Goal: Task Accomplishment & Management: Complete application form

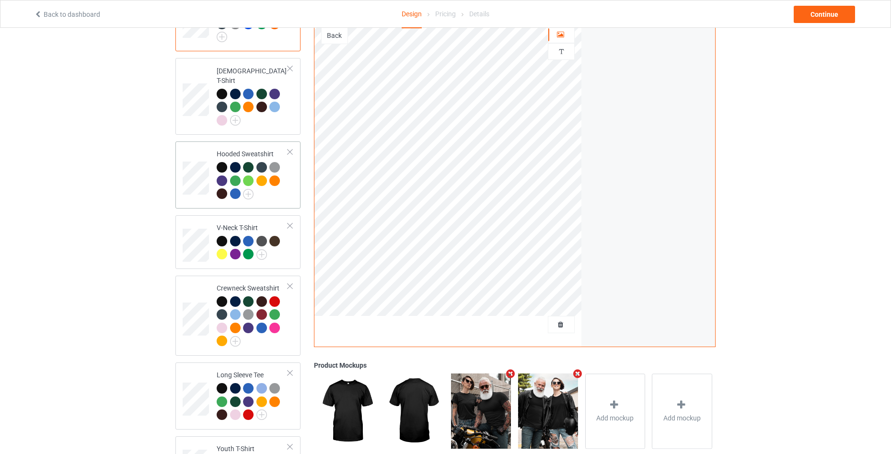
scroll to position [221, 0]
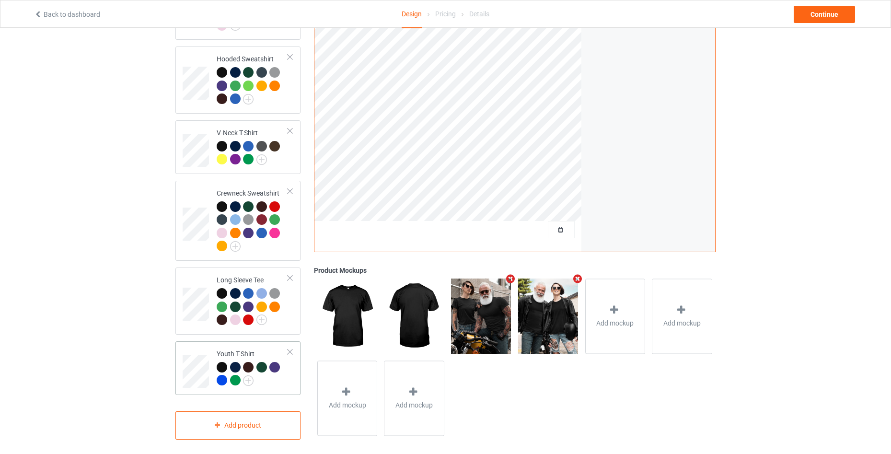
click at [286, 367] on div at bounding box center [252, 375] width 71 height 26
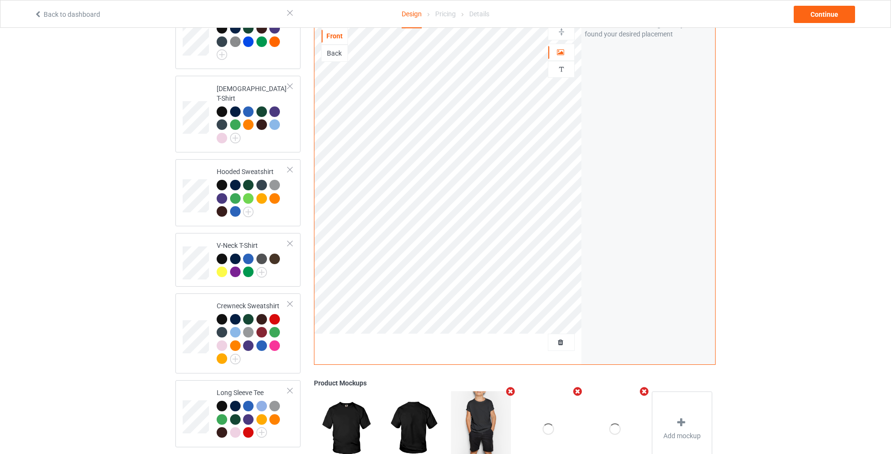
scroll to position [29, 0]
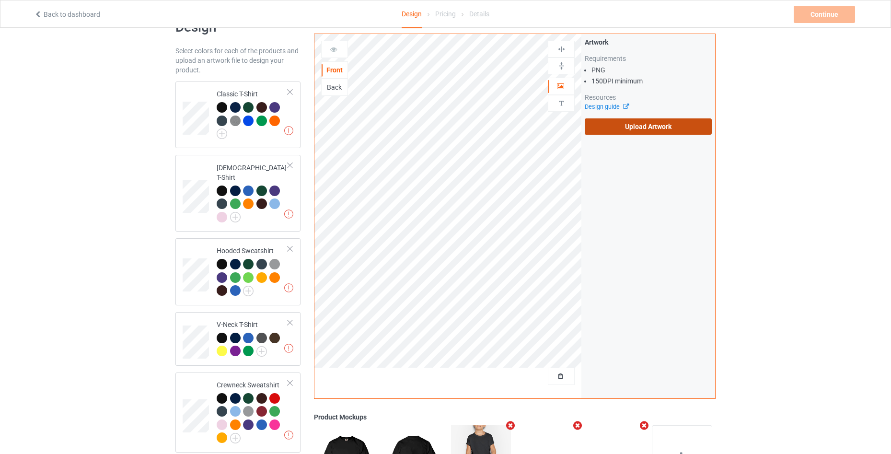
click at [664, 132] on label "Upload Artwork" at bounding box center [647, 126] width 127 height 16
click at [0, 0] on input "Upload Artwork" at bounding box center [0, 0] width 0 height 0
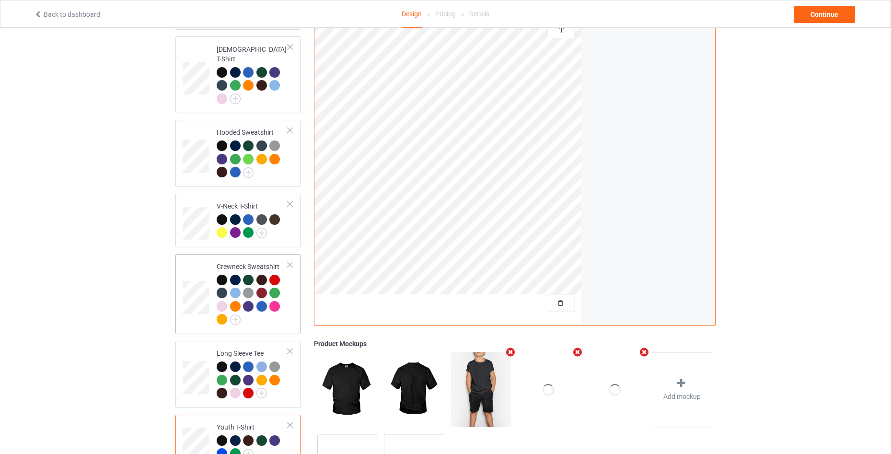
scroll to position [221, 0]
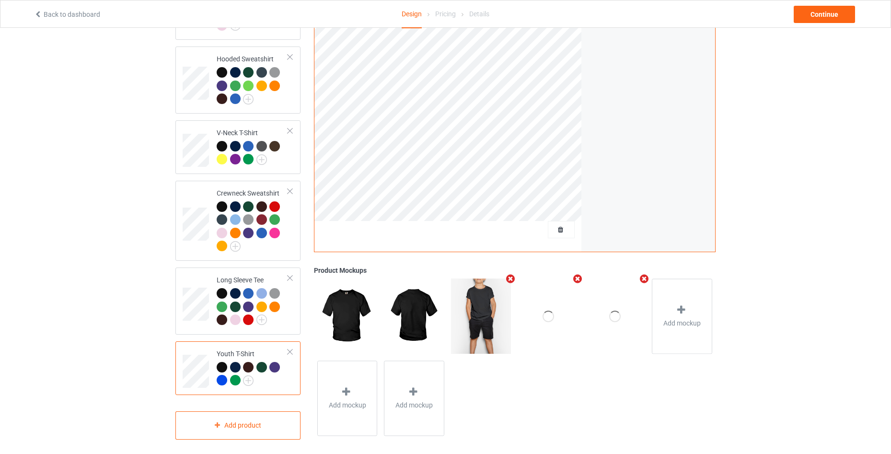
click at [272, 381] on div at bounding box center [252, 375] width 71 height 26
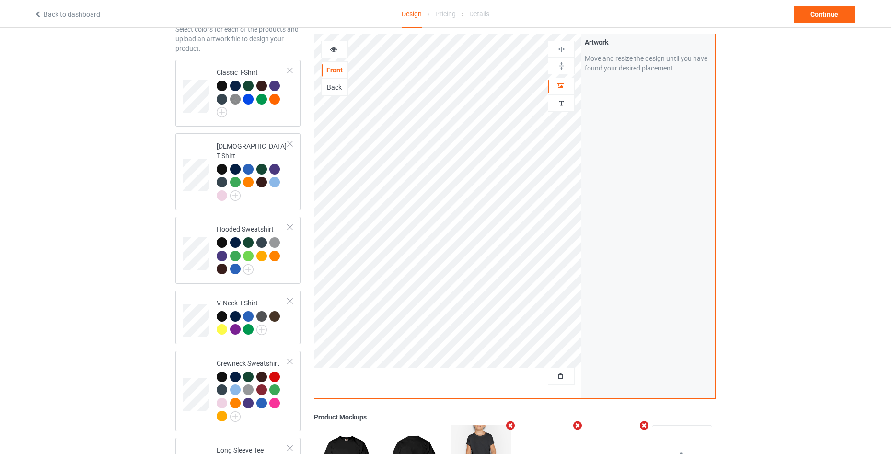
scroll to position [29, 0]
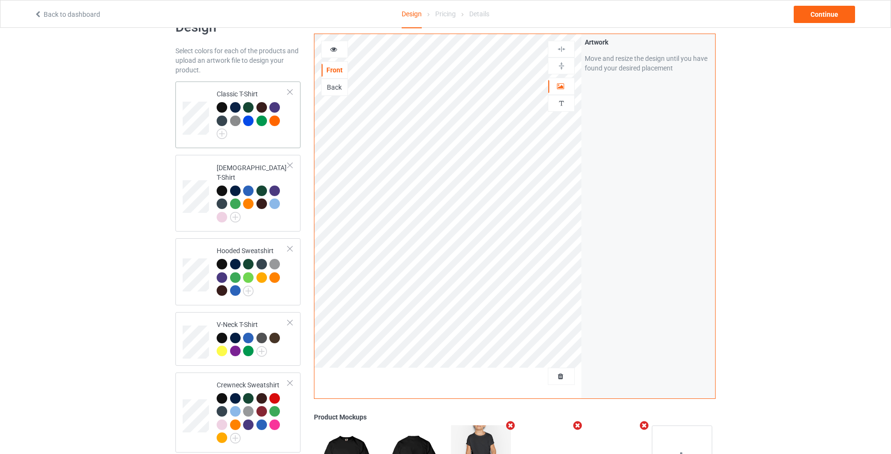
click at [284, 132] on div at bounding box center [252, 120] width 71 height 37
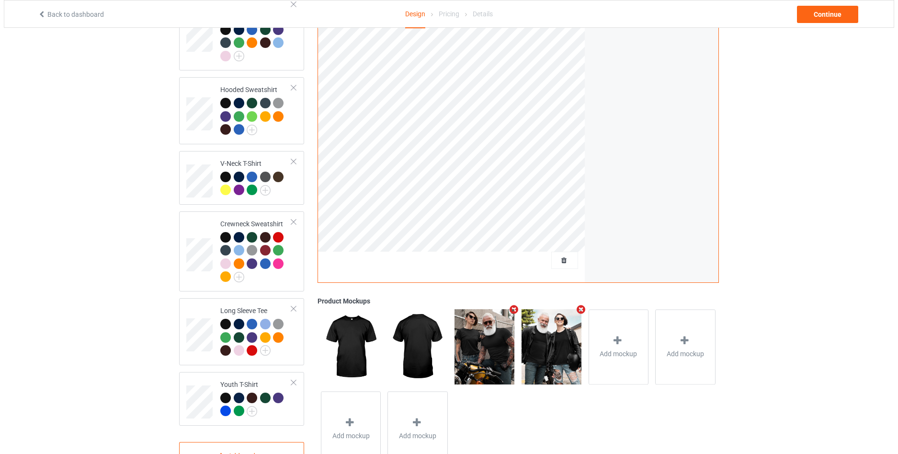
scroll to position [221, 0]
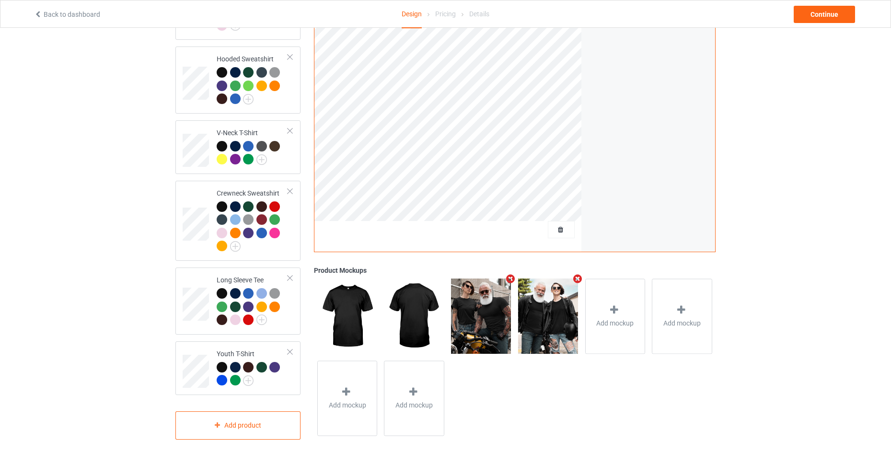
click at [506, 274] on icon "Remove mockup" at bounding box center [510, 279] width 12 height 10
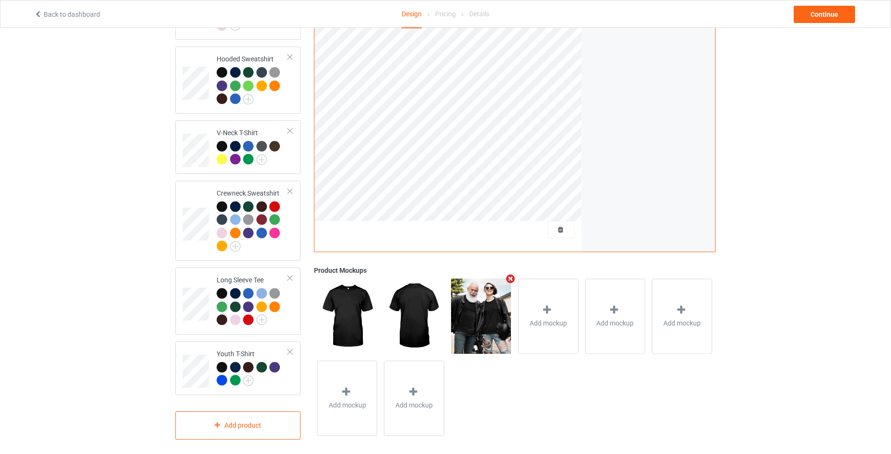
click at [506, 274] on icon "Remove mockup" at bounding box center [510, 279] width 12 height 10
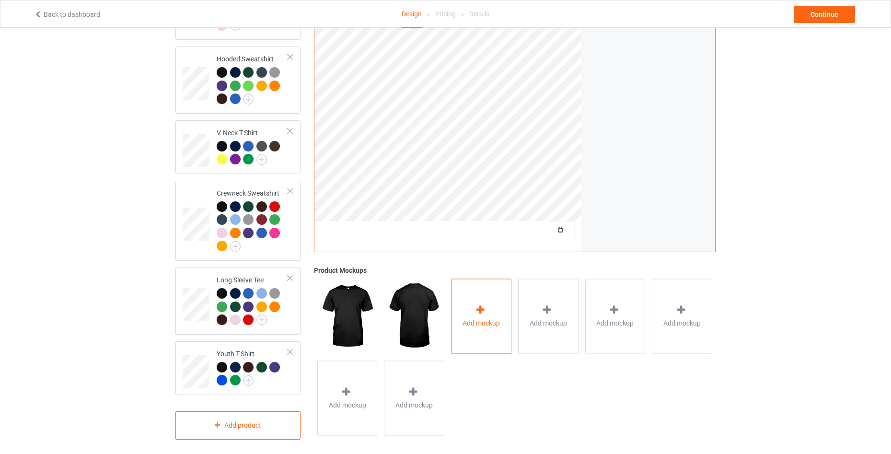
click at [473, 321] on span "Add mockup" at bounding box center [480, 323] width 37 height 10
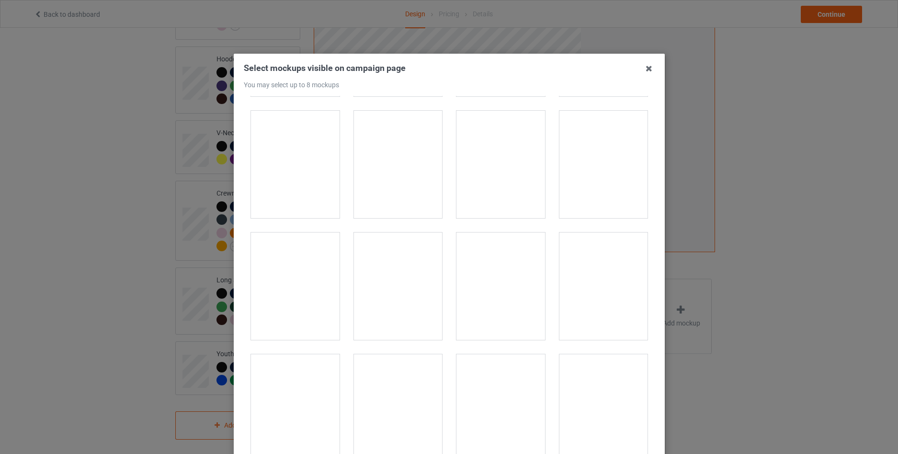
scroll to position [8176, 0]
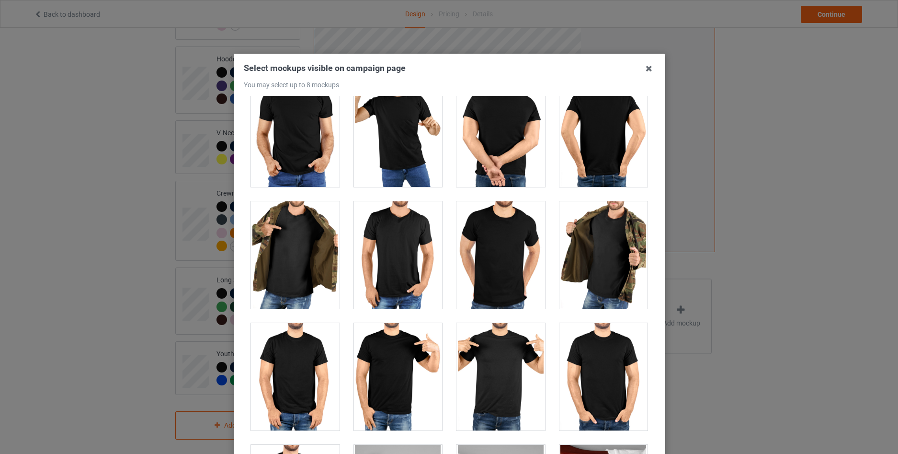
click at [475, 384] on div at bounding box center [501, 376] width 89 height 107
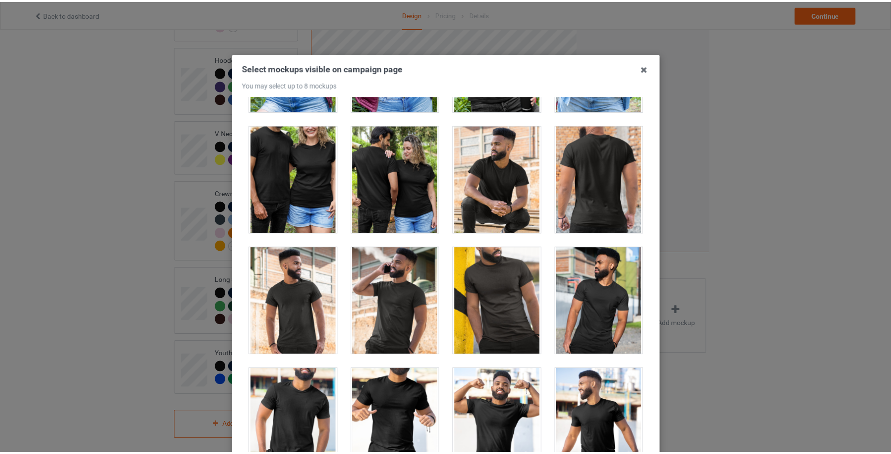
scroll to position [11370, 0]
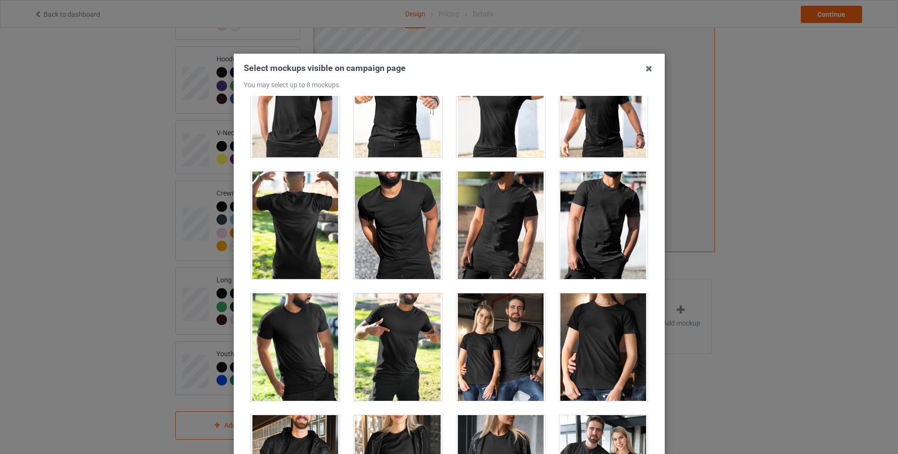
click at [501, 368] on div at bounding box center [501, 346] width 89 height 107
click at [647, 69] on icon at bounding box center [648, 68] width 15 height 15
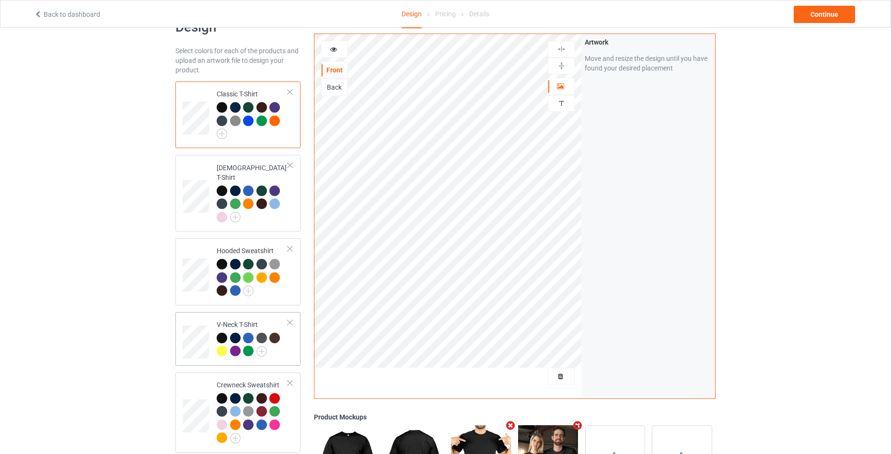
scroll to position [221, 0]
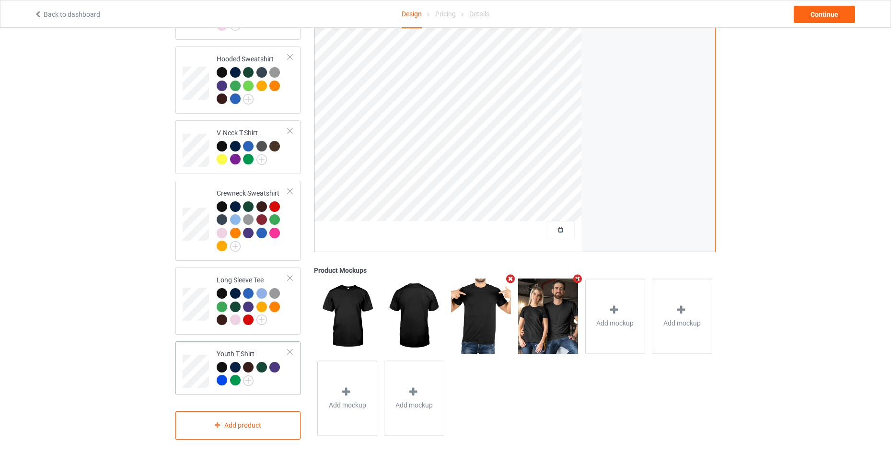
click at [279, 379] on div at bounding box center [252, 375] width 71 height 26
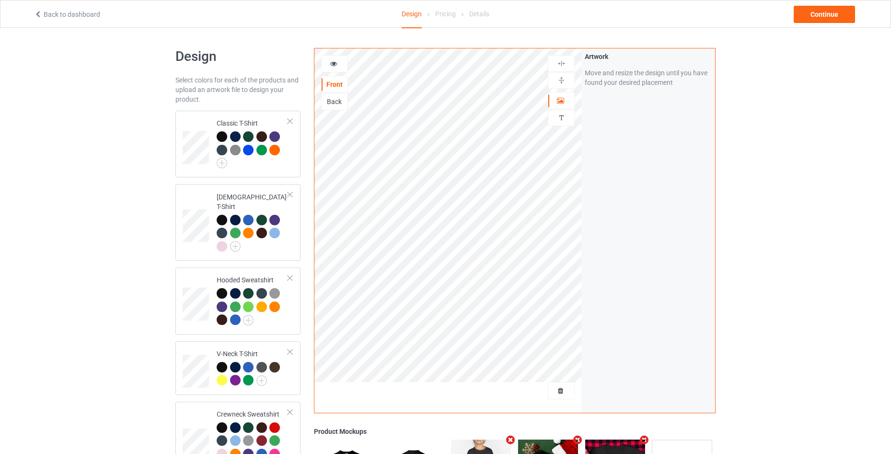
click at [335, 60] on icon at bounding box center [334, 62] width 8 height 7
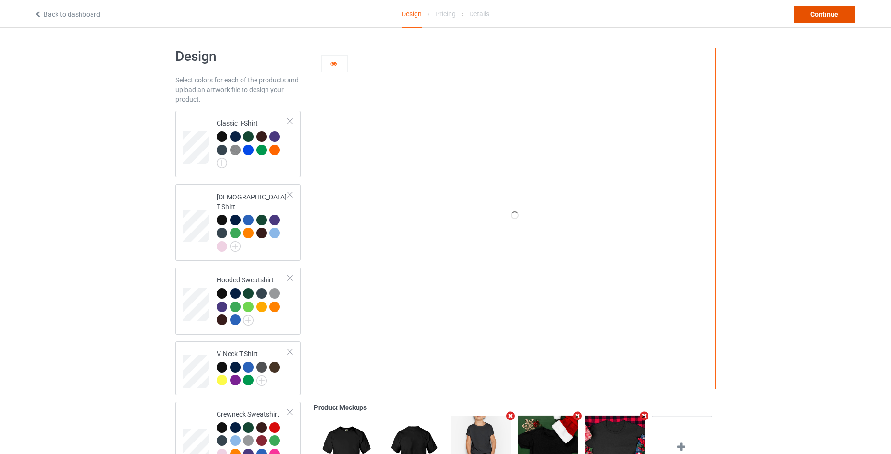
click at [815, 19] on div "Continue" at bounding box center [823, 14] width 61 height 17
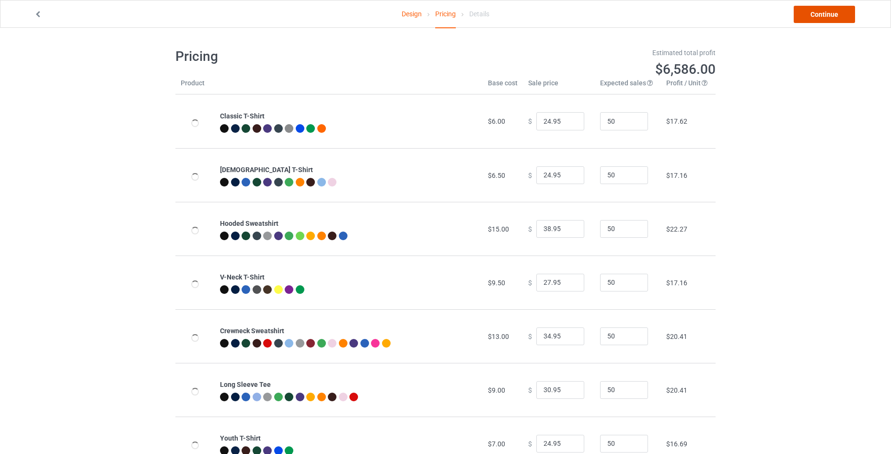
click at [815, 19] on link "Continue" at bounding box center [823, 14] width 61 height 17
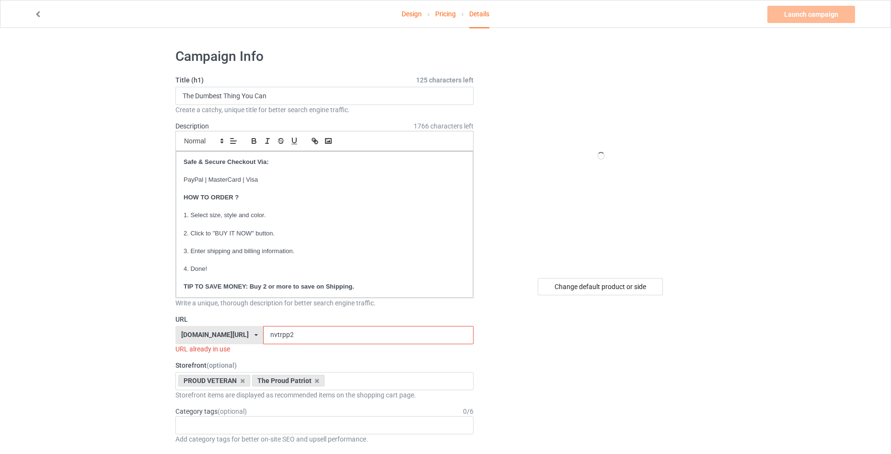
click at [309, 333] on input "nvtrpp2" at bounding box center [368, 335] width 210 height 18
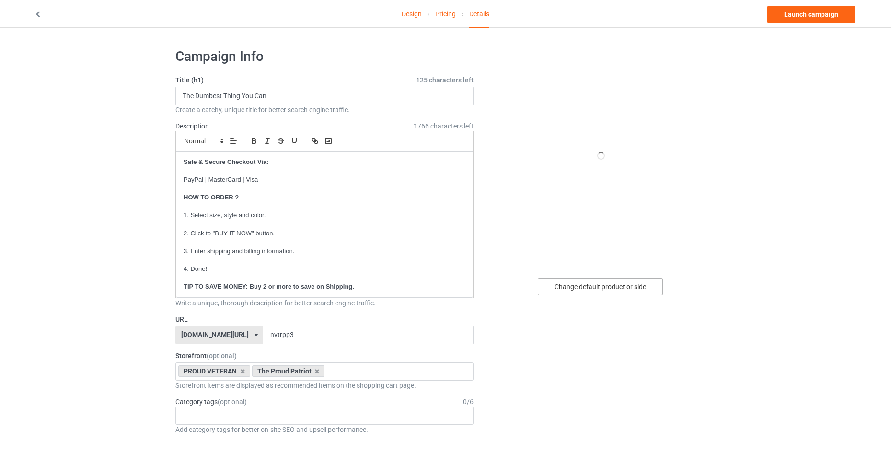
click at [653, 290] on div "Change default product or side" at bounding box center [600, 286] width 125 height 17
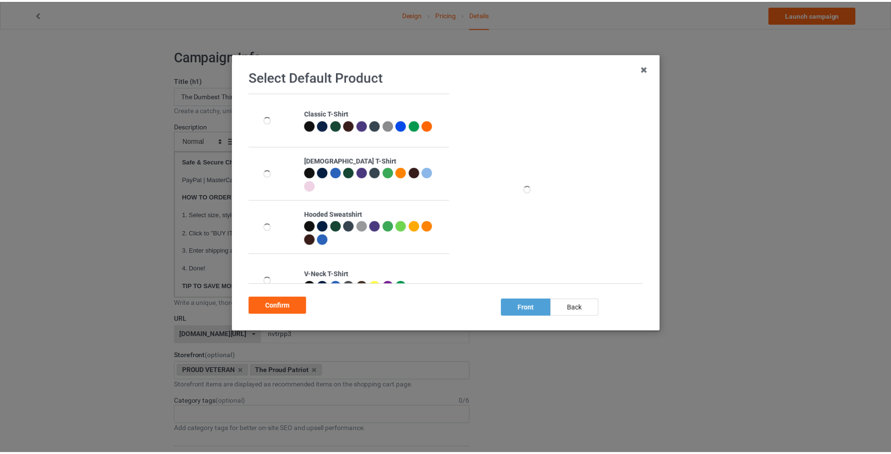
scroll to position [185, 0]
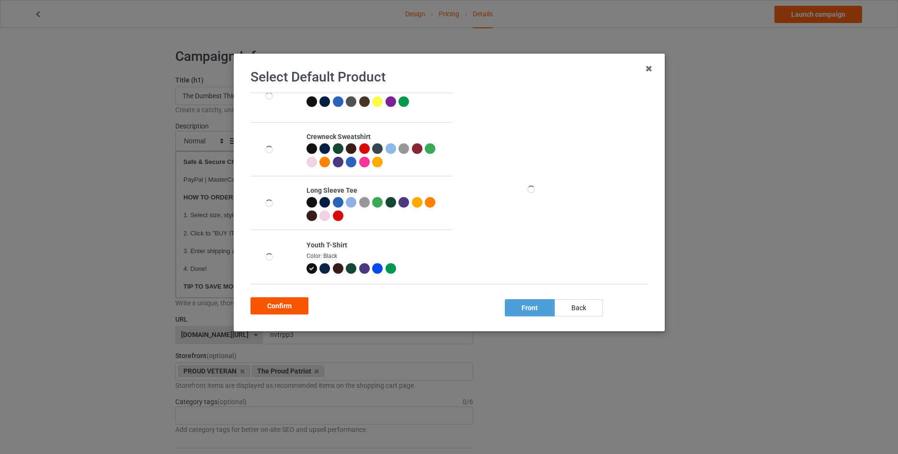
click at [280, 309] on div "Confirm" at bounding box center [280, 305] width 58 height 17
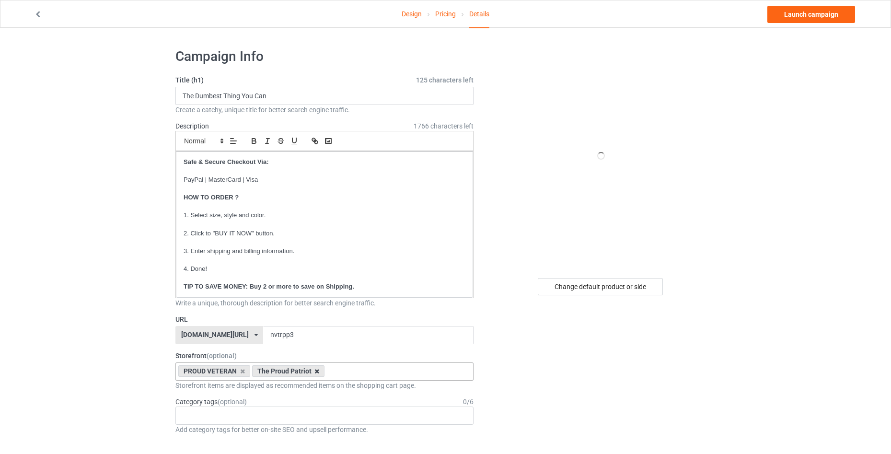
click at [316, 372] on icon at bounding box center [316, 371] width 5 height 6
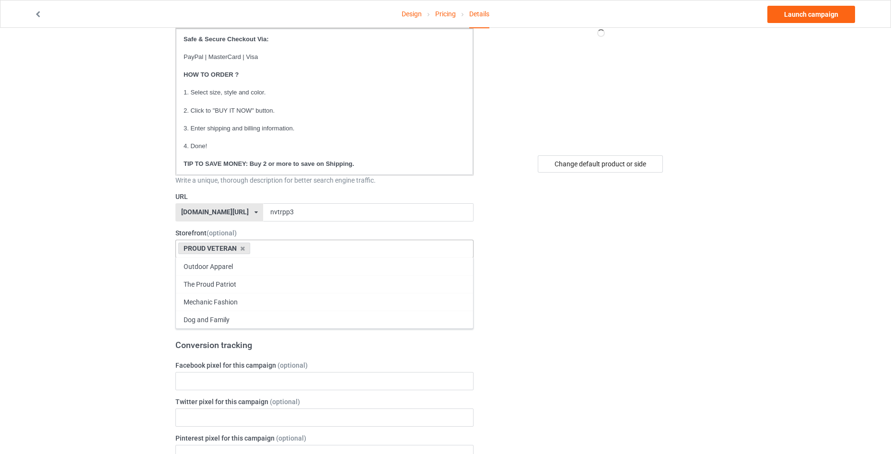
scroll to position [128, 0]
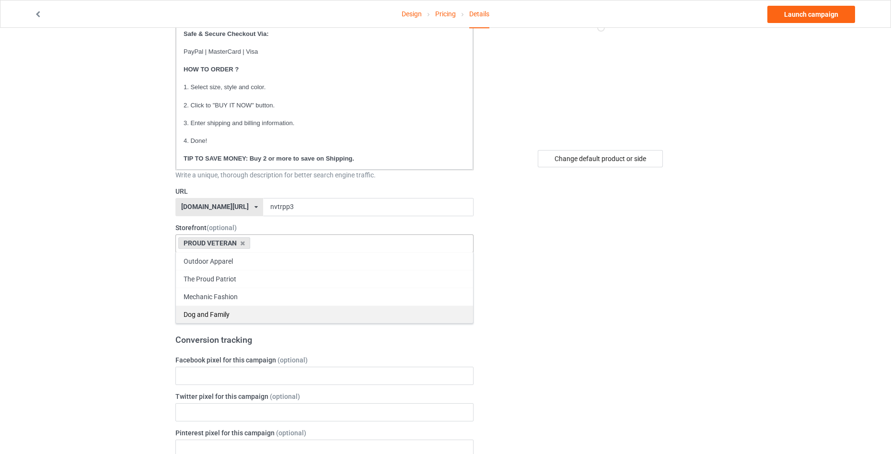
click at [226, 312] on div "Dog and Family" at bounding box center [324, 314] width 297 height 18
click at [243, 242] on icon at bounding box center [242, 243] width 5 height 6
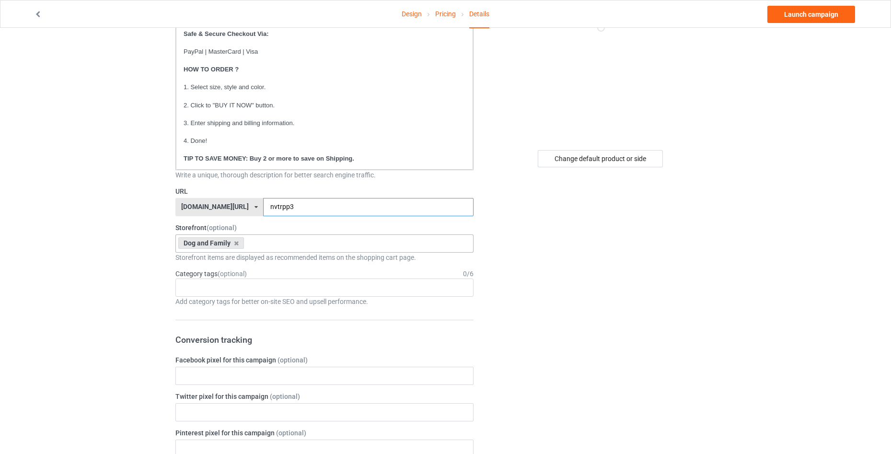
click at [267, 206] on input "nvtrpp3" at bounding box center [368, 207] width 210 height 18
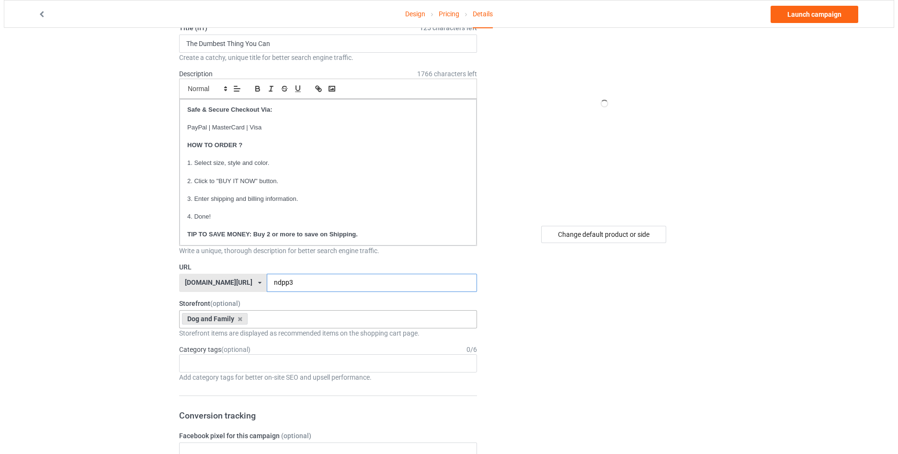
scroll to position [0, 0]
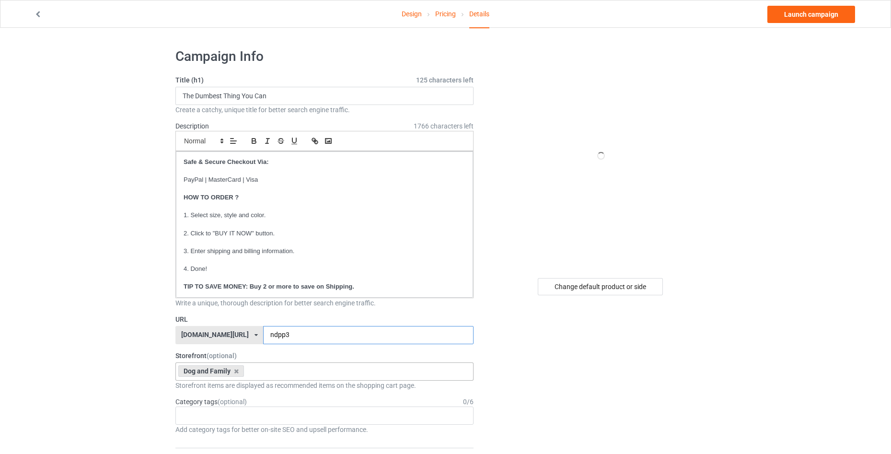
type input "ndpp3"
drag, startPoint x: 281, startPoint y: 91, endPoint x: 137, endPoint y: 86, distance: 143.8
paste input "My fingers may be small but I can still wrap papa around them"
type input "My fingers may be small but I can still wrap papa around them"
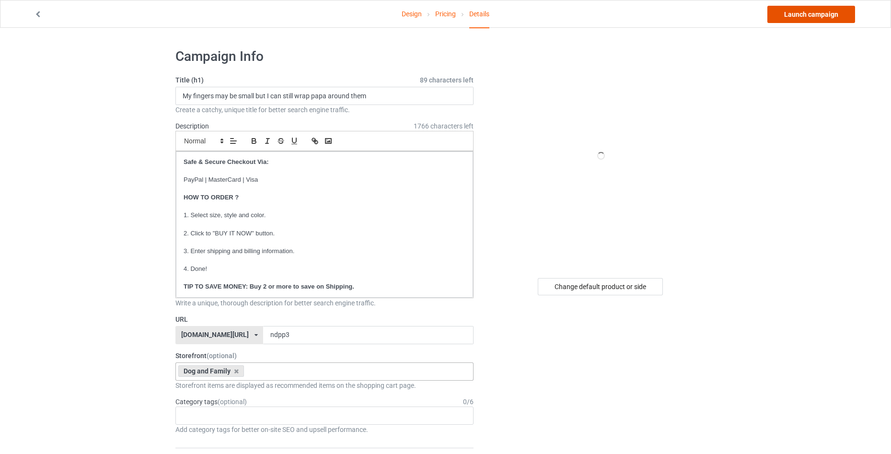
click at [785, 13] on link "Launch campaign" at bounding box center [811, 14] width 88 height 17
